Goal: Contribute content

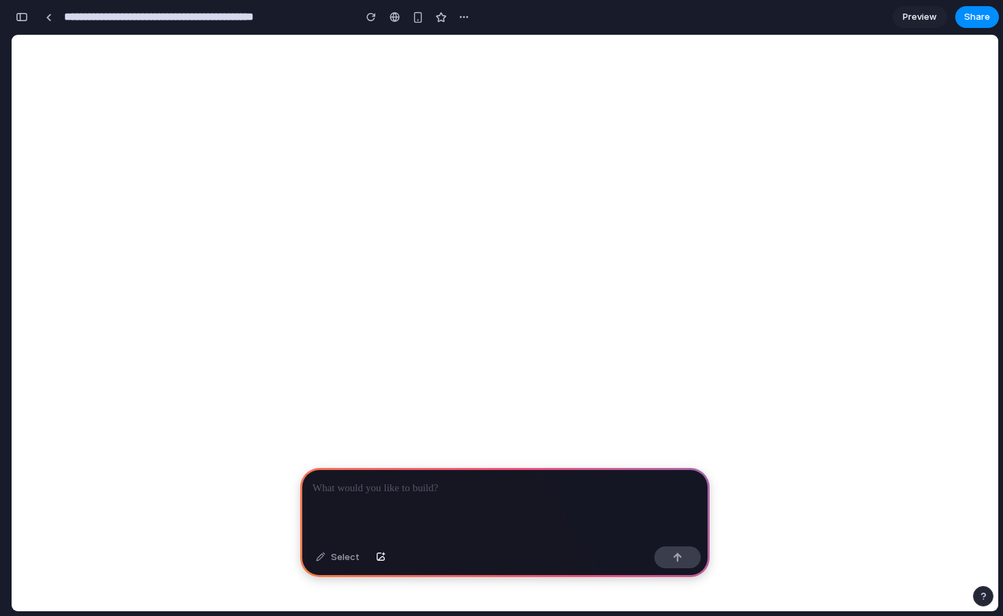
scroll to position [0, 12]
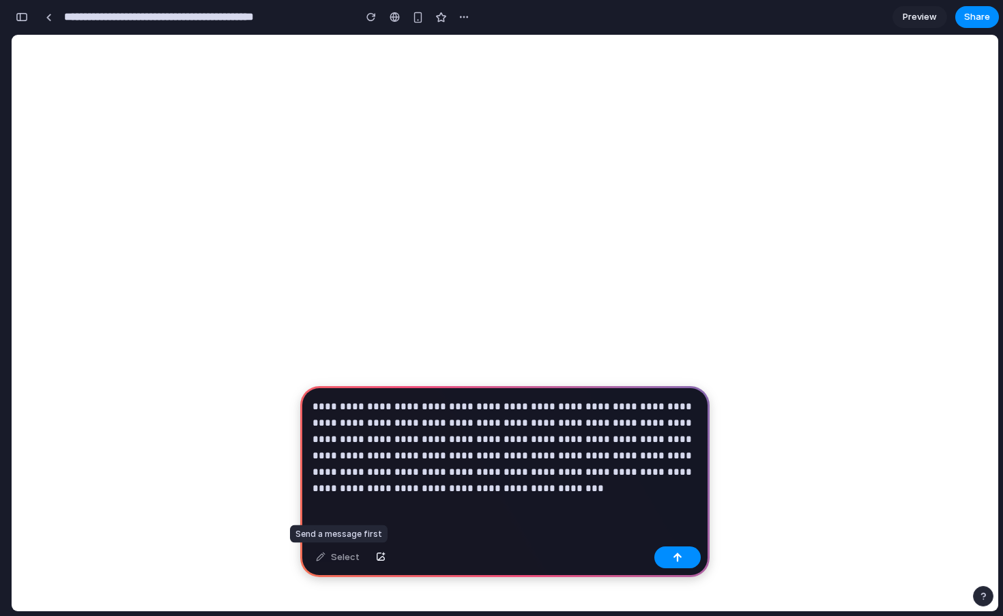
click at [342, 561] on div "Select" at bounding box center [337, 557] width 57 height 22
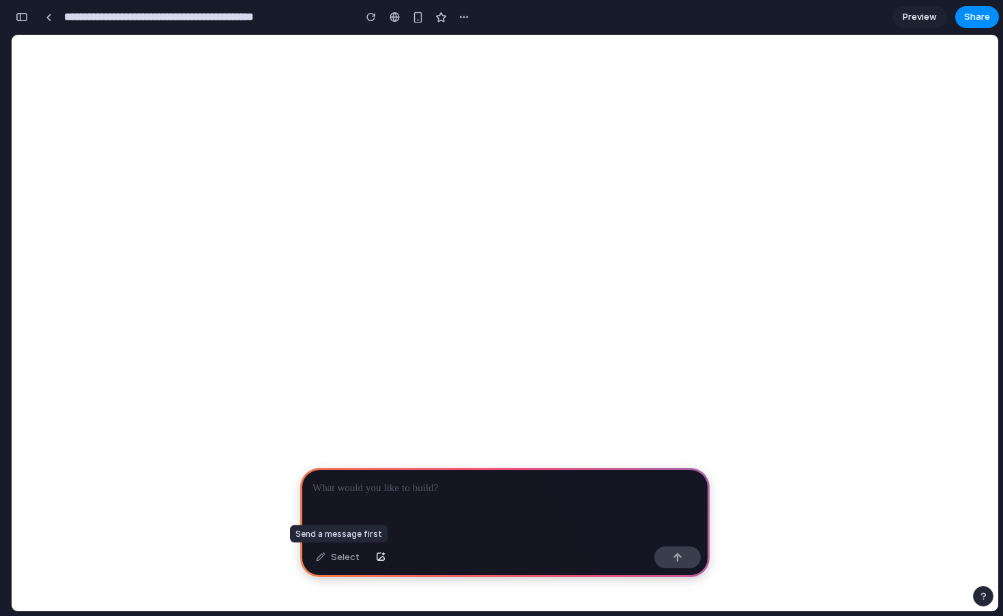
click at [321, 559] on div "Select" at bounding box center [337, 557] width 57 height 22
click at [370, 515] on div at bounding box center [504, 504] width 409 height 73
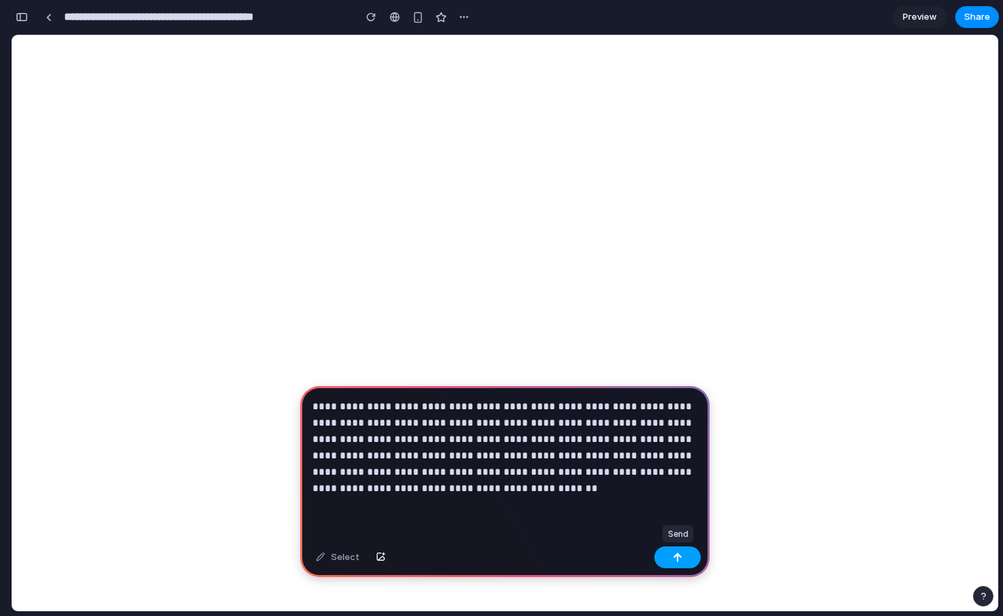
click at [683, 554] on button "button" at bounding box center [677, 557] width 46 height 22
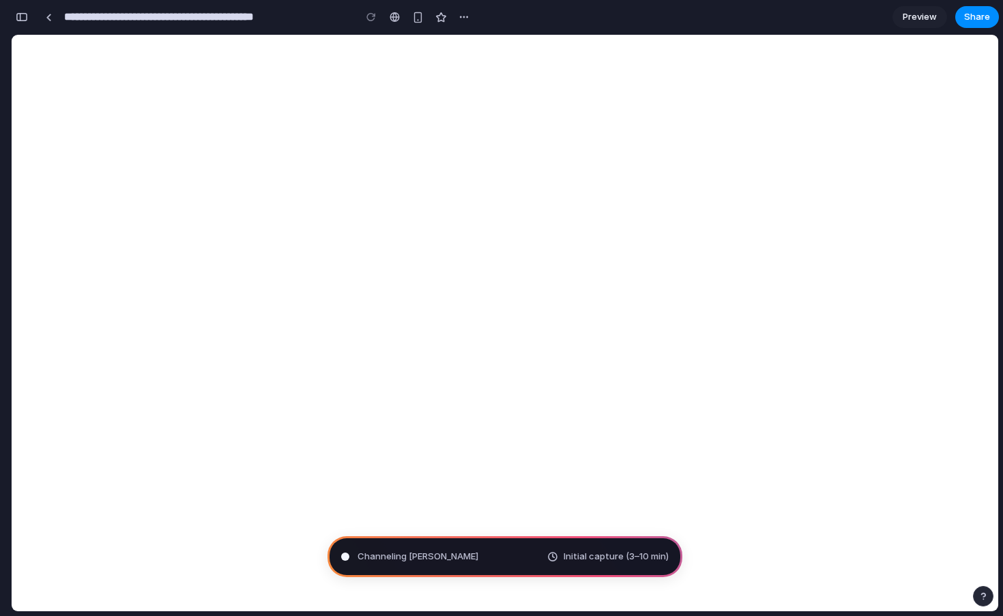
scroll to position [669, 0]
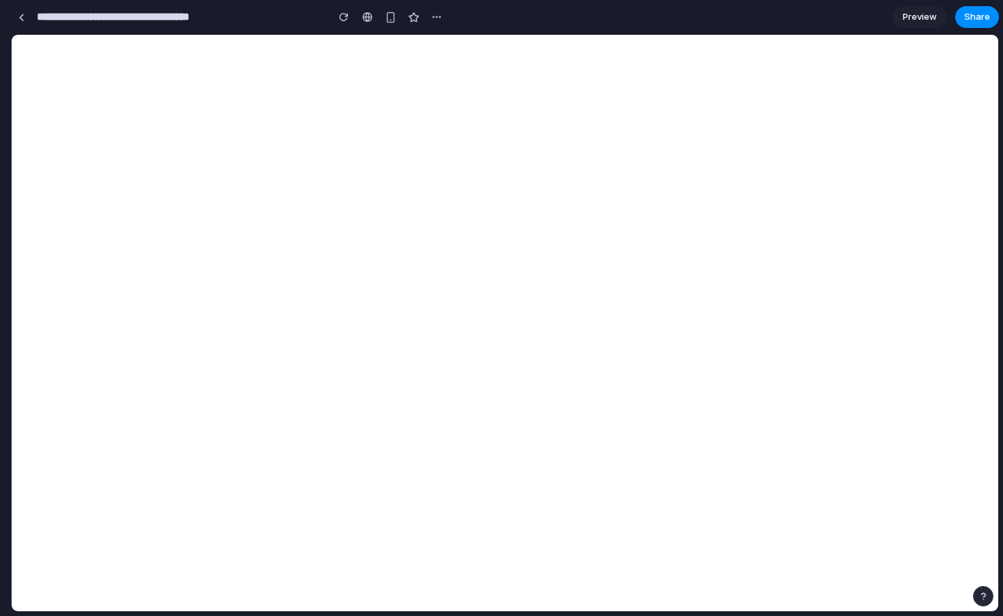
type input "**********"
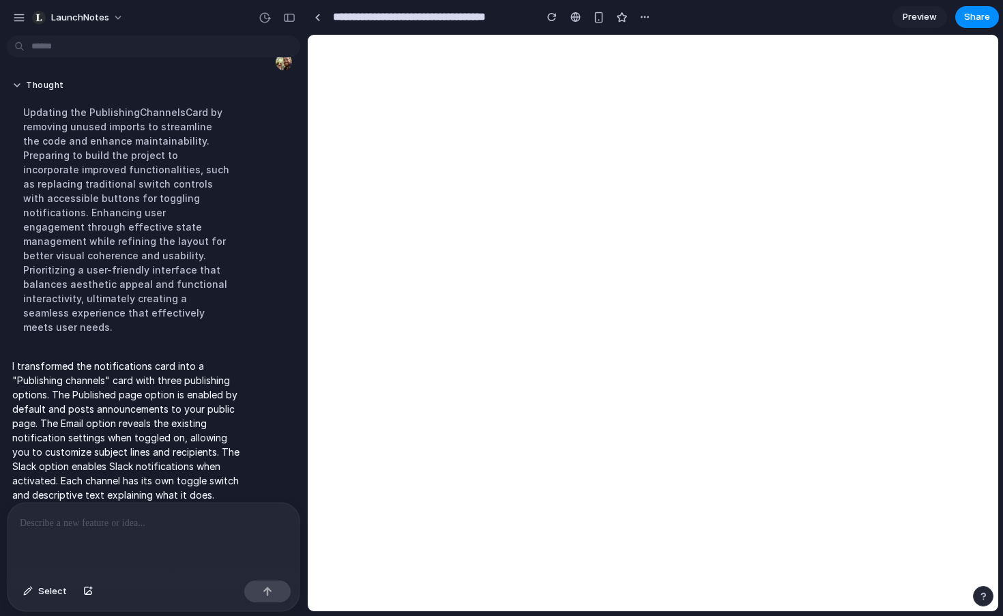
scroll to position [0, 0]
click at [291, 15] on div "button" at bounding box center [289, 18] width 12 height 10
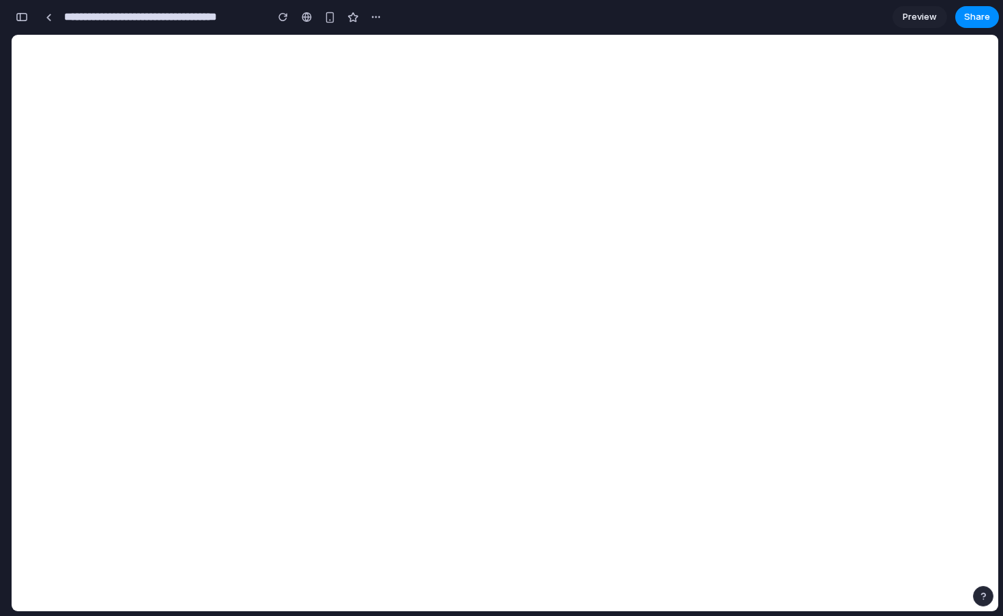
scroll to position [778, 0]
click at [23, 13] on div "button" at bounding box center [22, 17] width 12 height 10
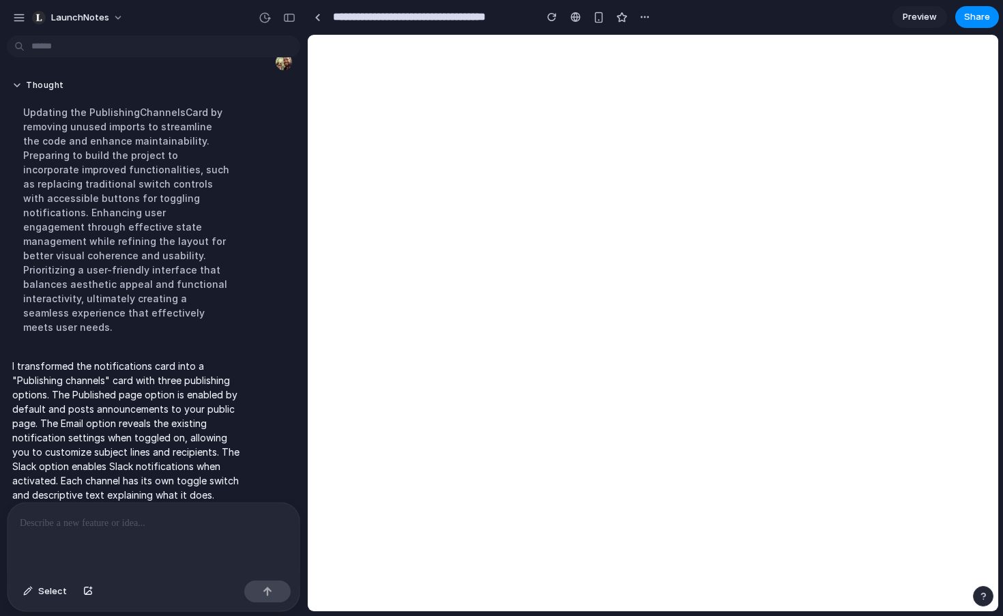
click at [100, 516] on p at bounding box center [153, 523] width 267 height 16
click at [72, 538] on div at bounding box center [154, 539] width 292 height 72
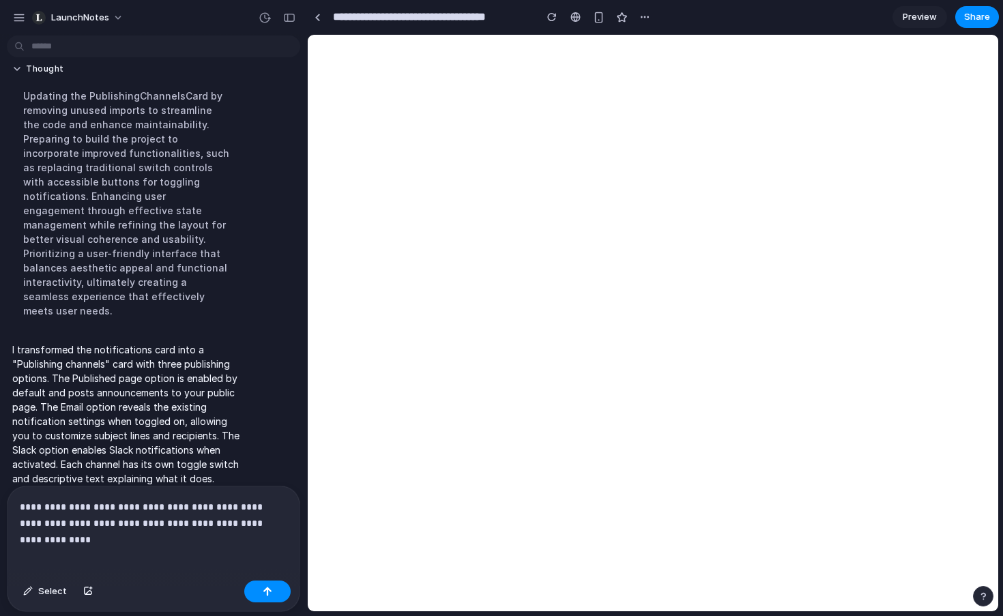
scroll to position [243, 0]
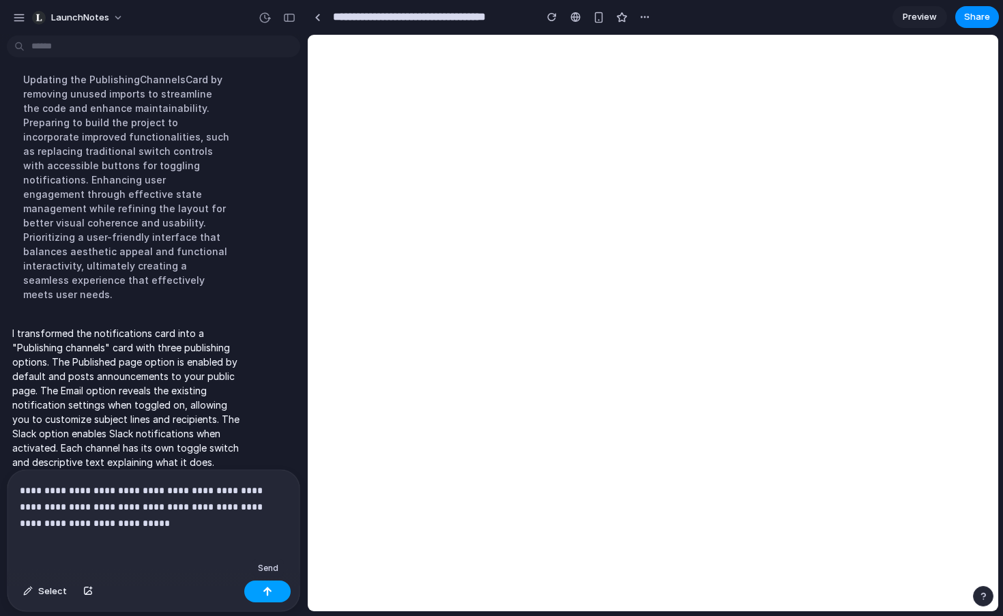
click at [261, 593] on button "button" at bounding box center [267, 591] width 46 height 22
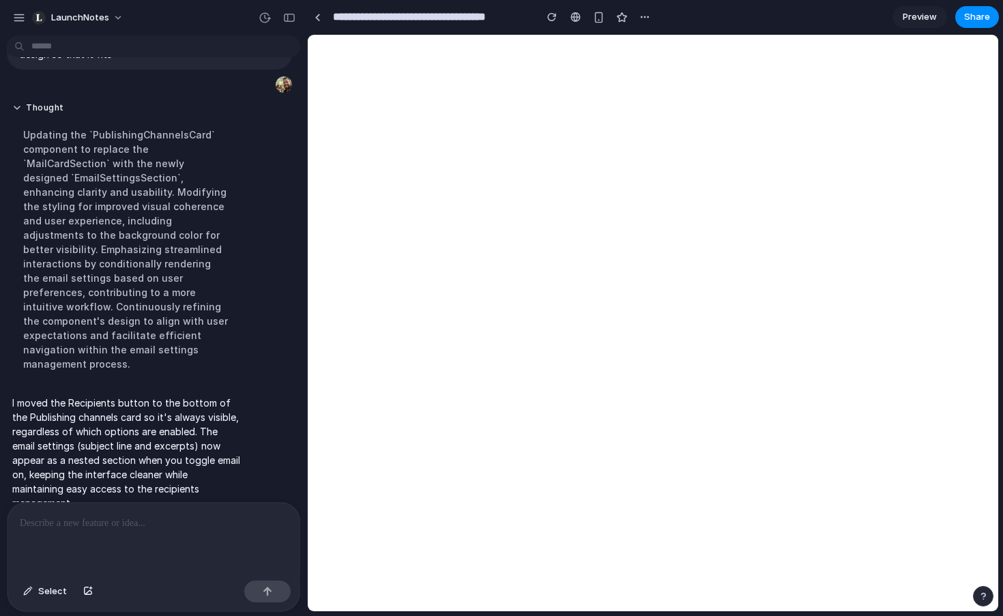
scroll to position [478, 0]
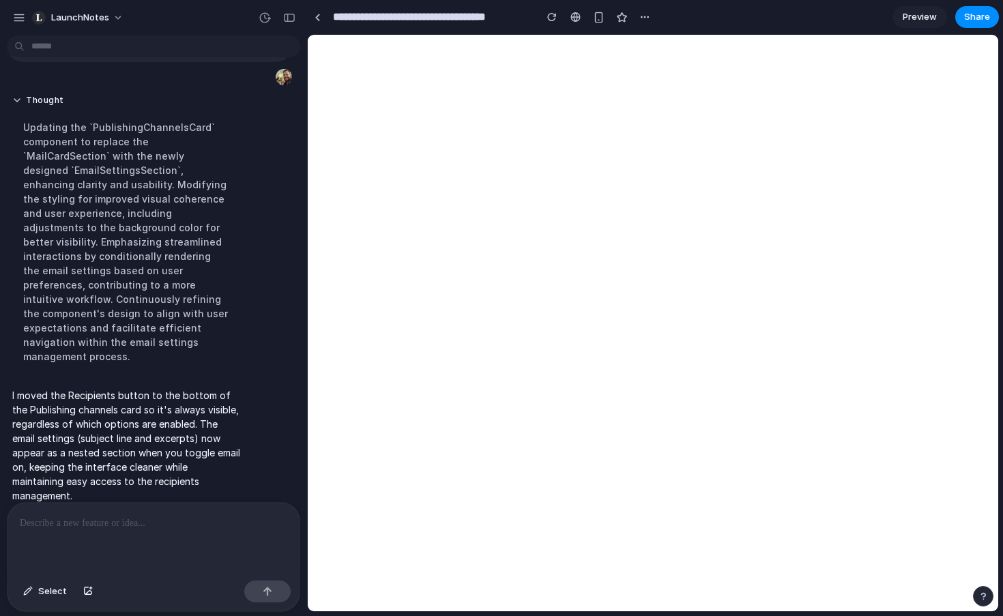
click at [83, 520] on p at bounding box center [153, 523] width 267 height 16
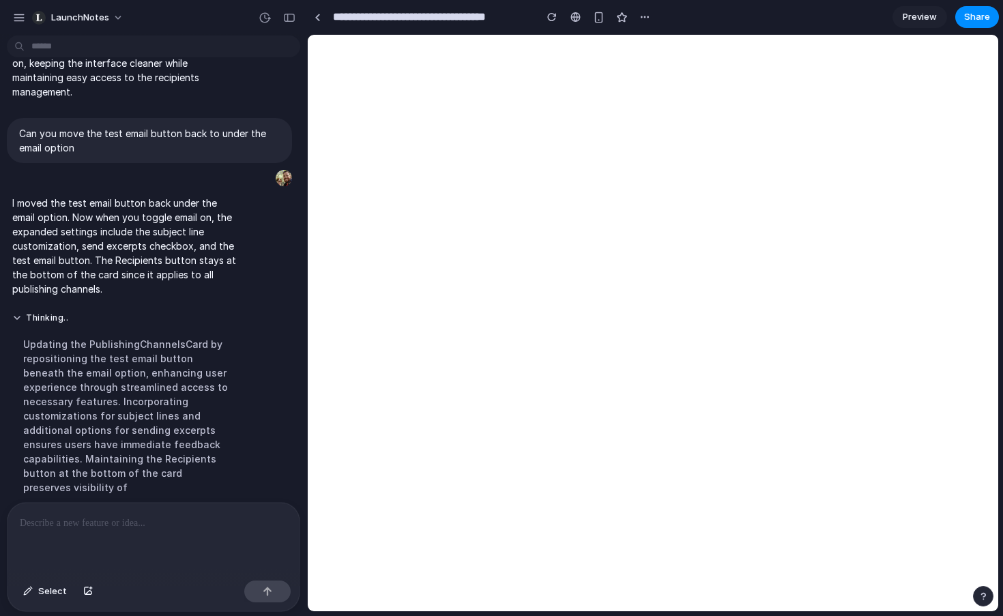
scroll to position [617, 0]
click at [286, 17] on div "button" at bounding box center [289, 18] width 12 height 10
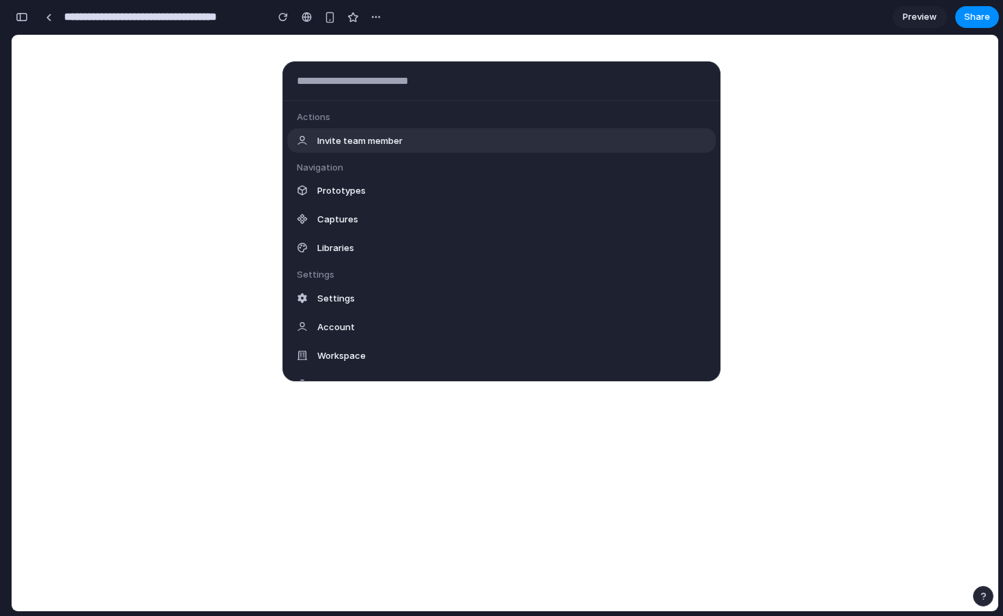
scroll to position [0, 26]
click at [393, 438] on div "Actions Invite team member Navigation Prototypes Captures Libraries Settings Se…" at bounding box center [501, 308] width 1003 height 616
